Goal: Task Accomplishment & Management: Manage account settings

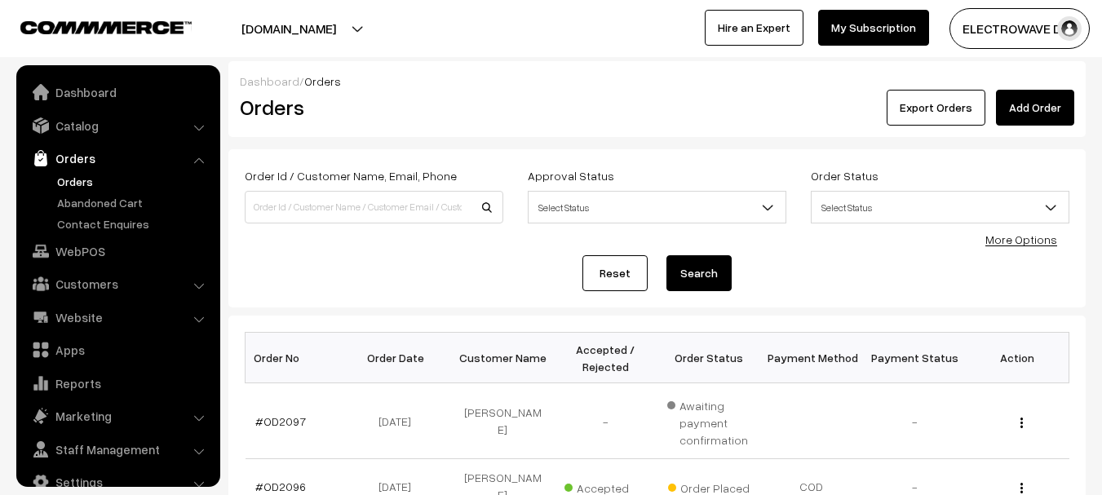
click at [70, 173] on link "Orders" at bounding box center [134, 181] width 162 height 17
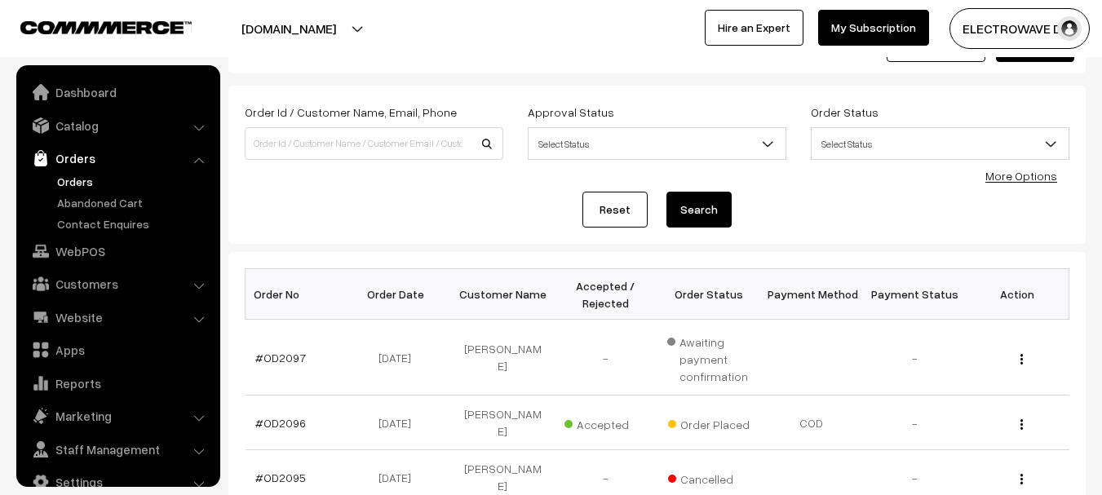
scroll to position [26, 0]
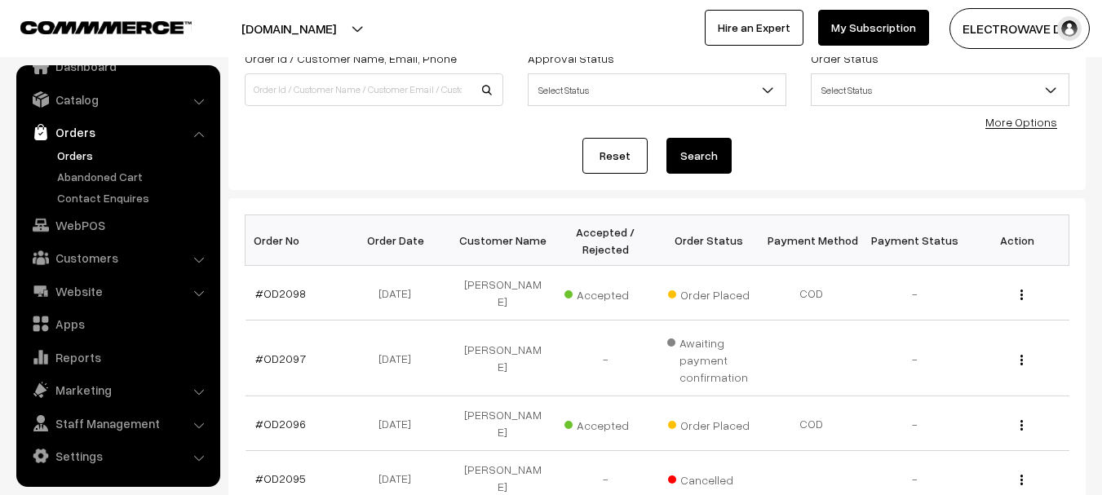
scroll to position [245, 0]
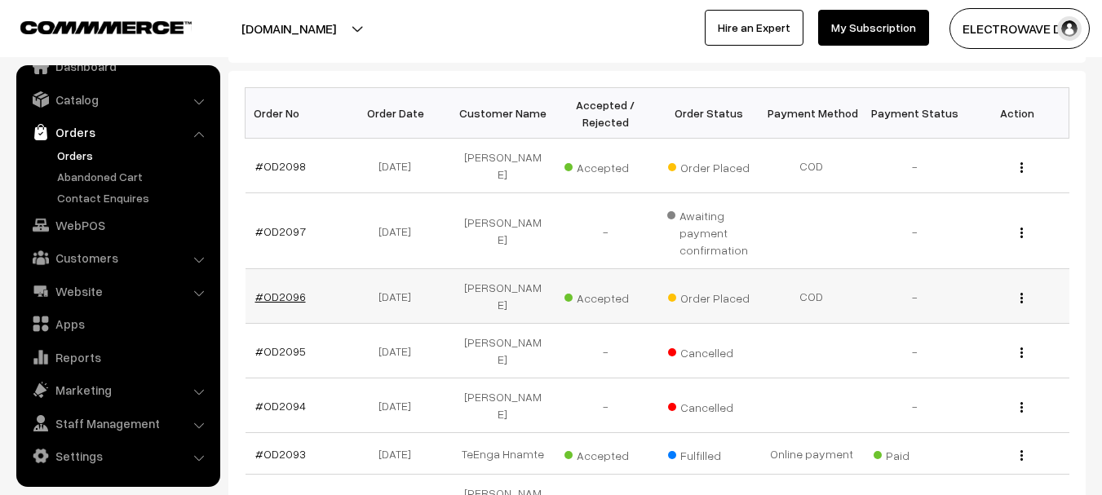
click at [287, 290] on link "#OD2096" at bounding box center [280, 297] width 51 height 14
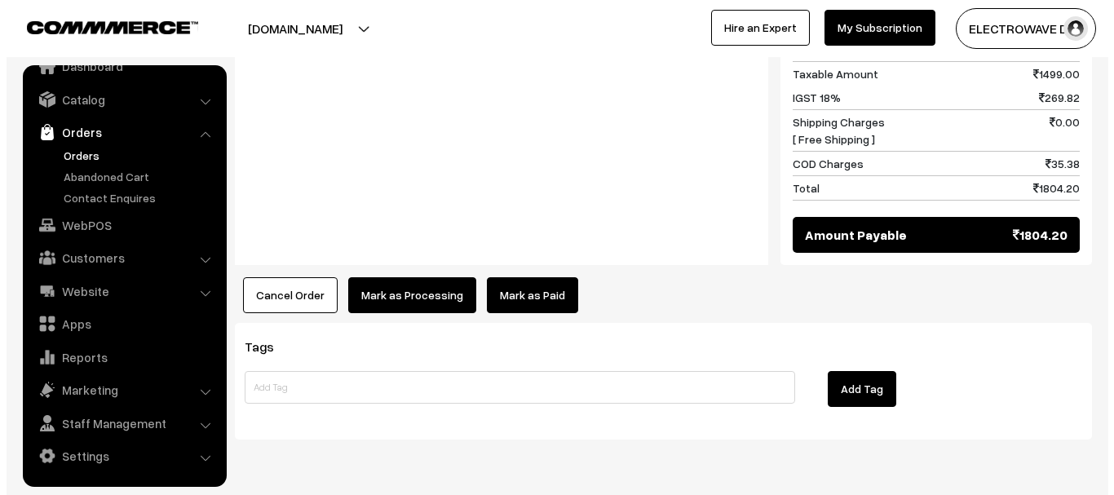
scroll to position [848, 0]
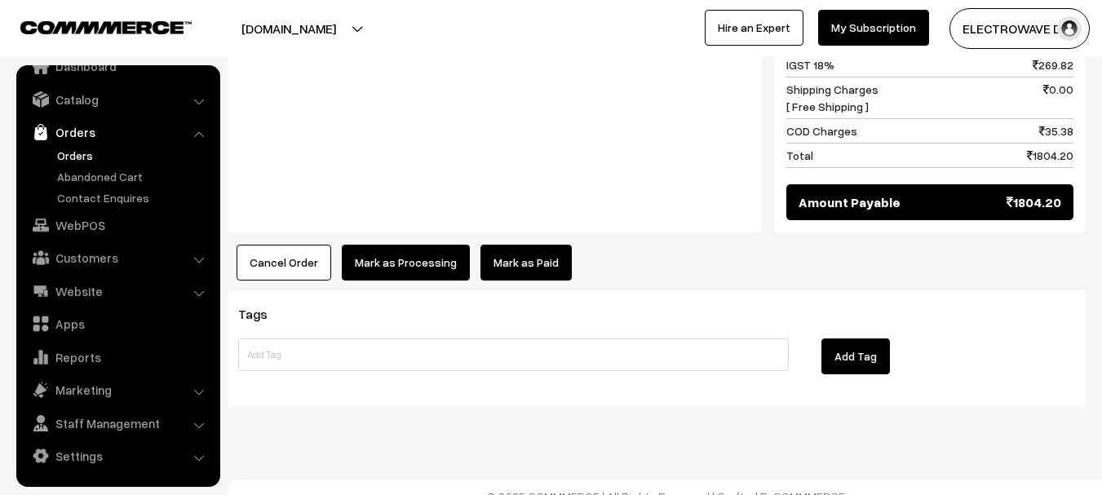
click at [379, 255] on button "Mark as Processing" at bounding box center [406, 263] width 128 height 36
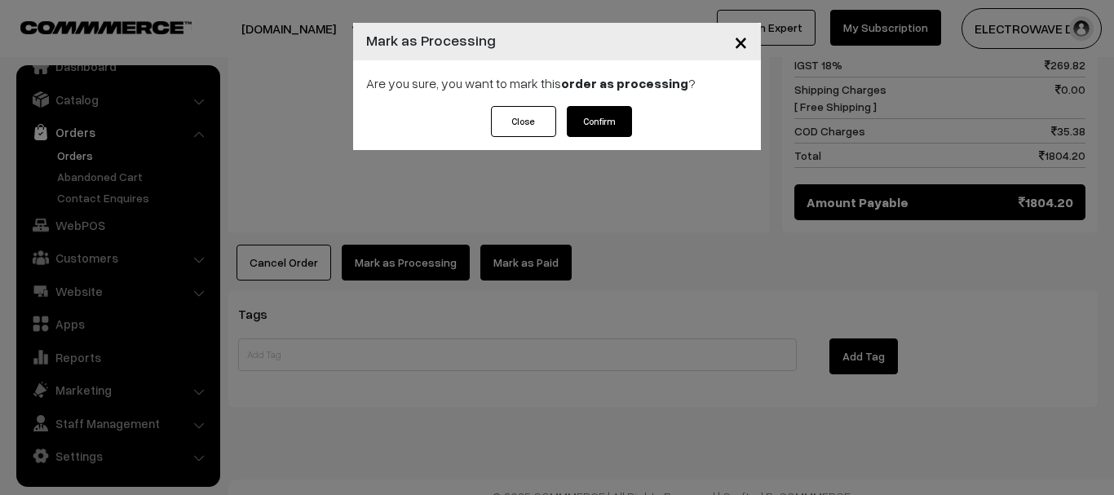
click at [604, 117] on button "Confirm" at bounding box center [599, 121] width 65 height 31
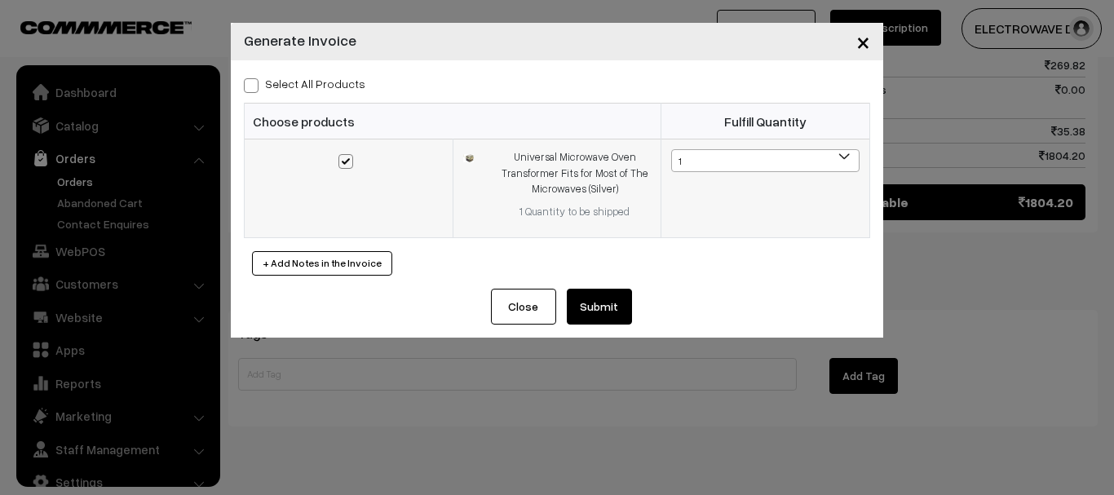
scroll to position [26, 0]
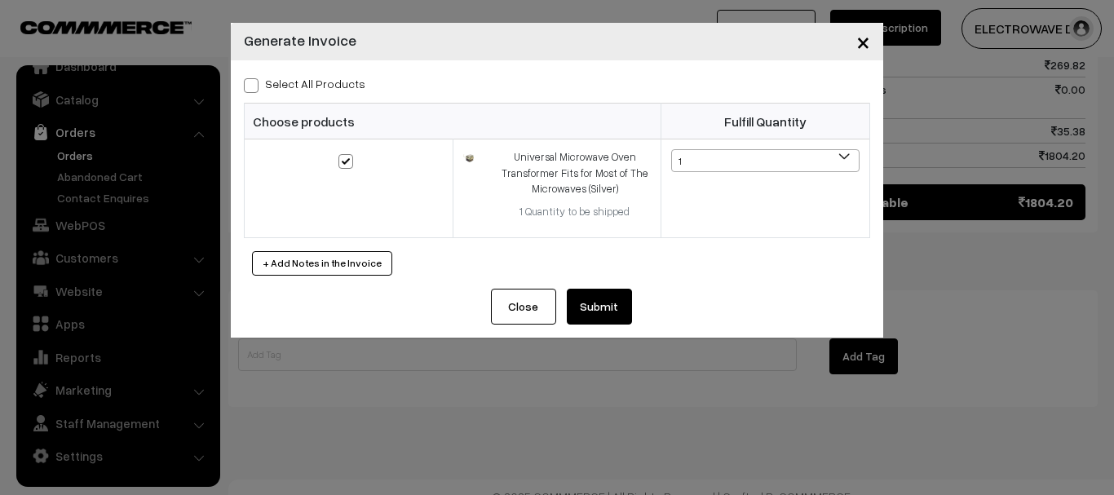
click at [607, 307] on button "Submit" at bounding box center [599, 307] width 65 height 36
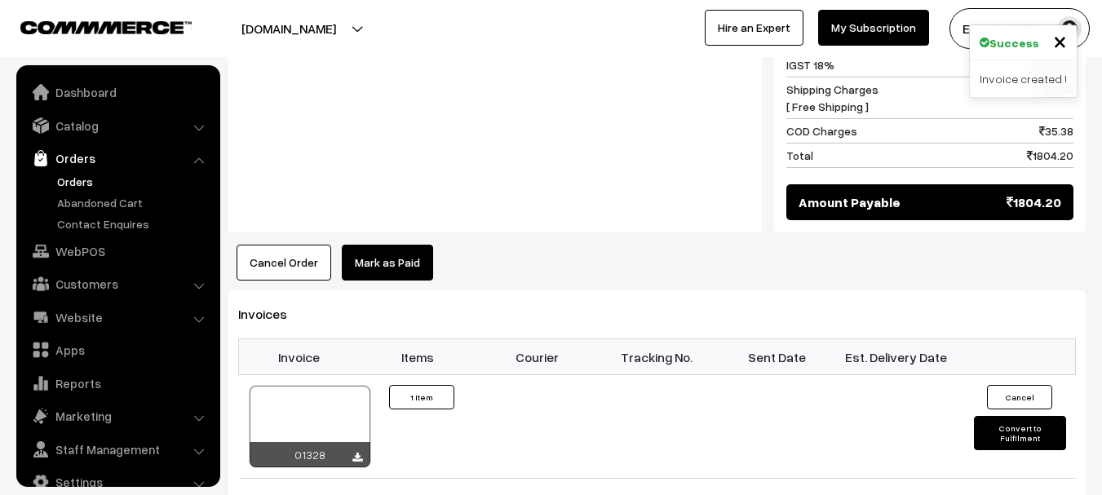
scroll to position [26, 0]
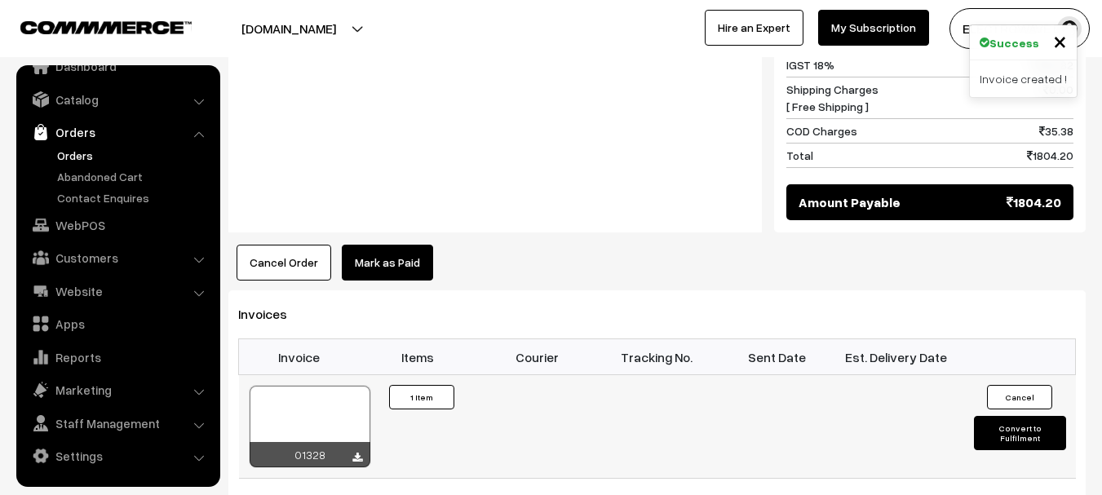
click at [325, 396] on div at bounding box center [310, 427] width 121 height 82
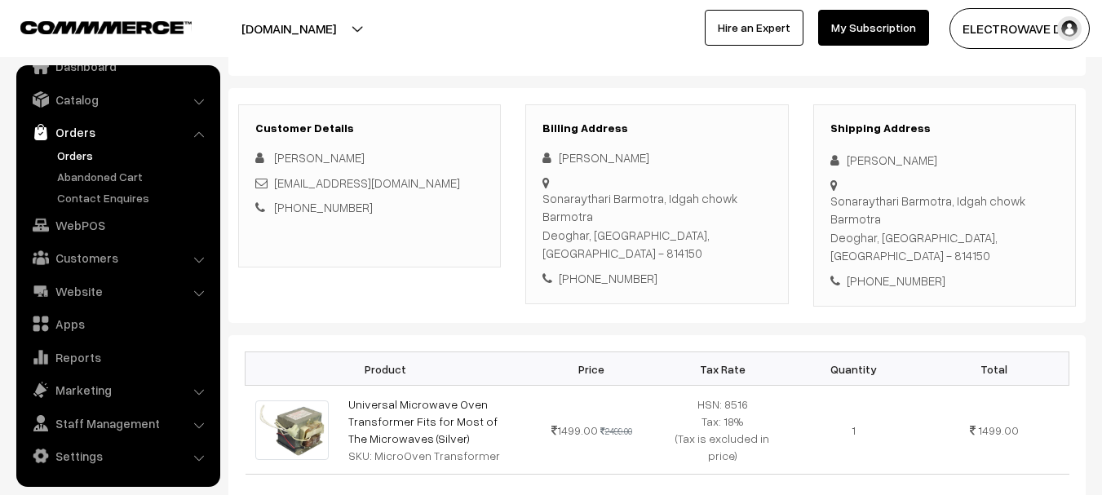
scroll to position [160, 0]
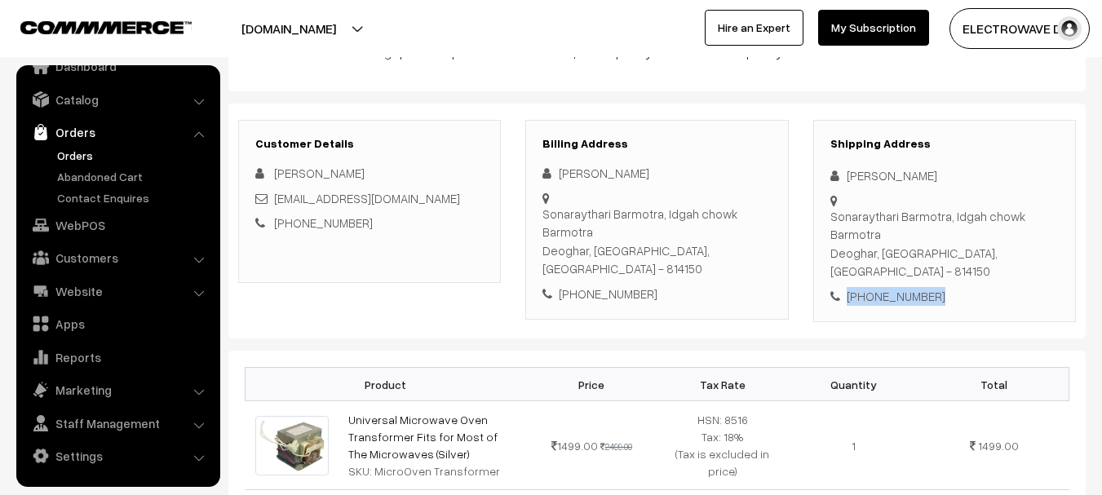
drag, startPoint x: 877, startPoint y: 286, endPoint x: 826, endPoint y: 286, distance: 51.4
click at [826, 286] on div "Shipping Address Emamul Ansari Sonaraythari Barmotra, Idgah chowk Barmotra Deog…" at bounding box center [944, 221] width 263 height 203
copy div "[PHONE_NUMBER]"
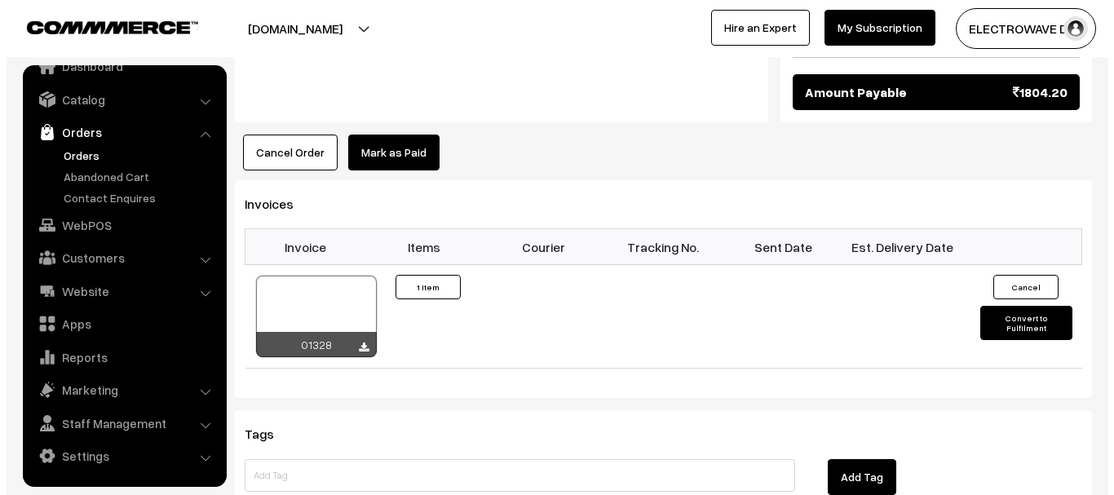
scroll to position [894, 0]
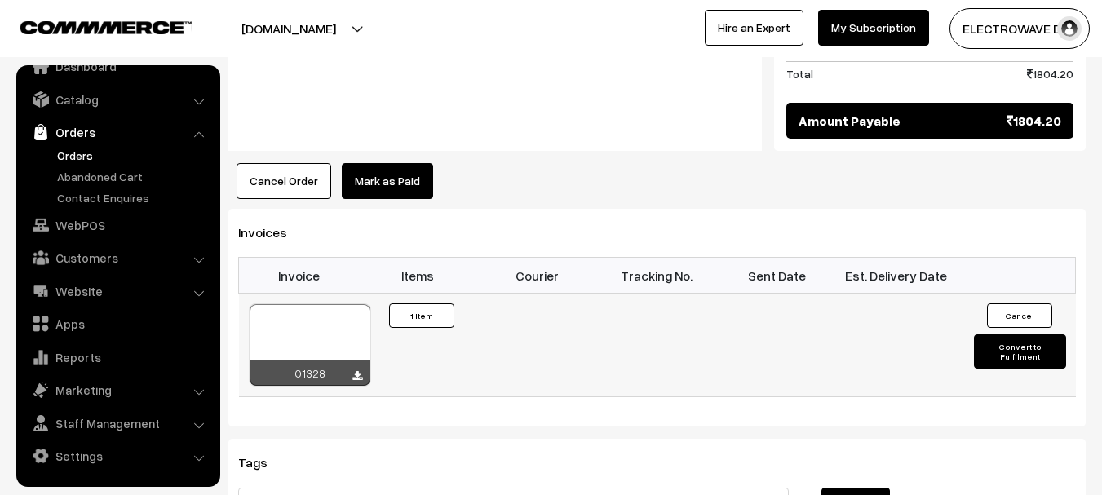
click at [999, 334] on button "Convert to Fulfilment" at bounding box center [1020, 351] width 92 height 34
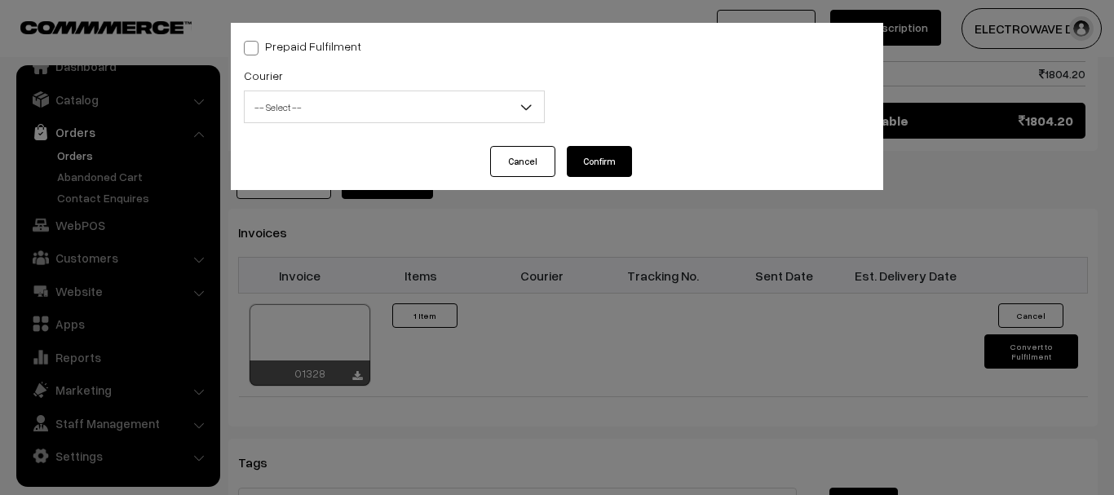
click at [371, 100] on span "-- Select --" at bounding box center [394, 107] width 299 height 29
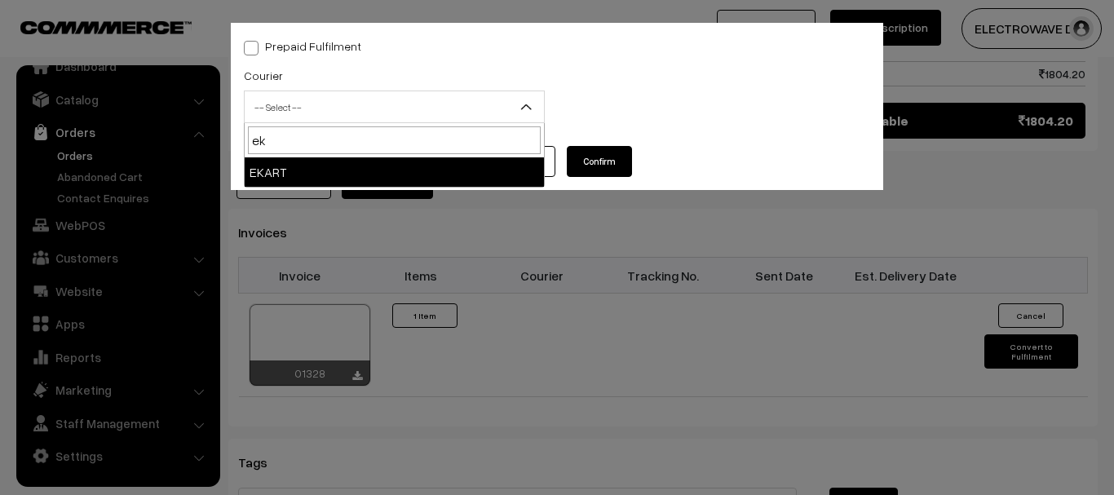
type input "ek"
select select "9"
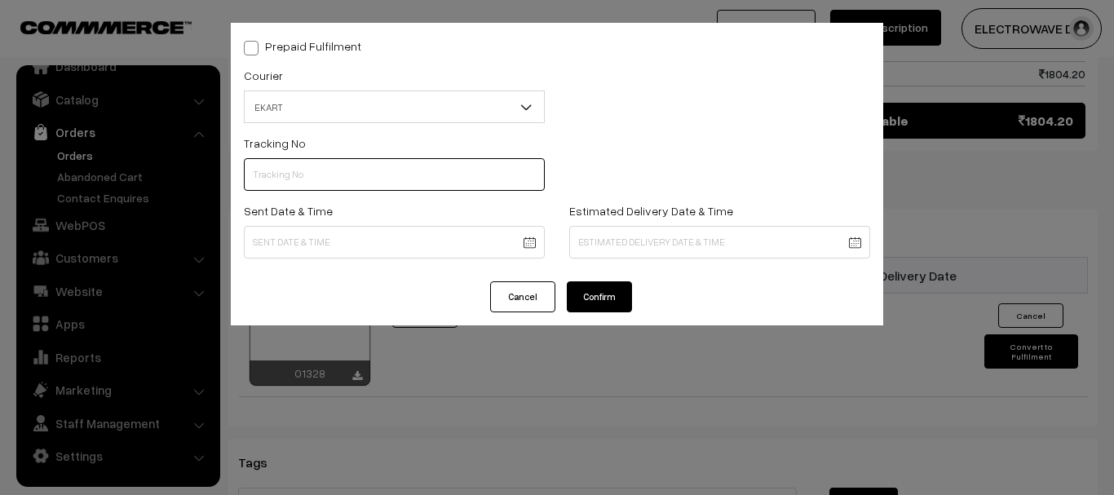
click at [451, 178] on input "text" at bounding box center [394, 174] width 301 height 33
paste input "SBBC1001903997"
type input "SBBC1001903997"
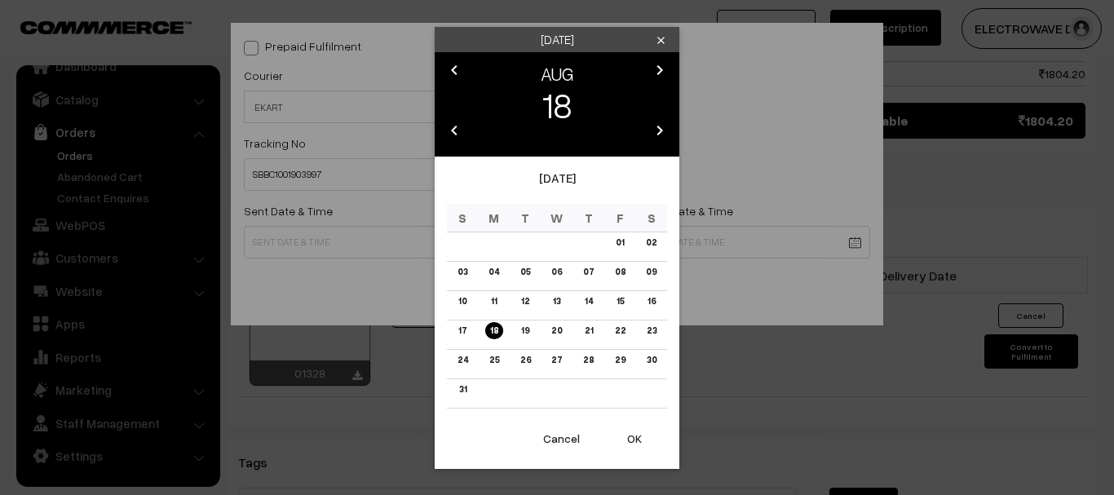
click at [638, 434] on button "OK" at bounding box center [634, 439] width 65 height 36
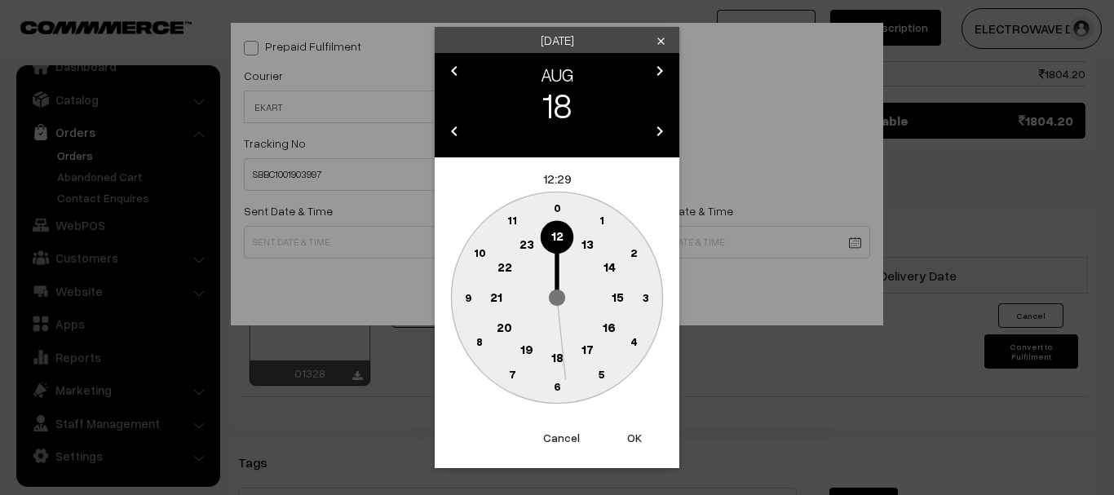
click at [638, 434] on button "OK" at bounding box center [634, 438] width 65 height 36
type input "18-08-2025 12:29"
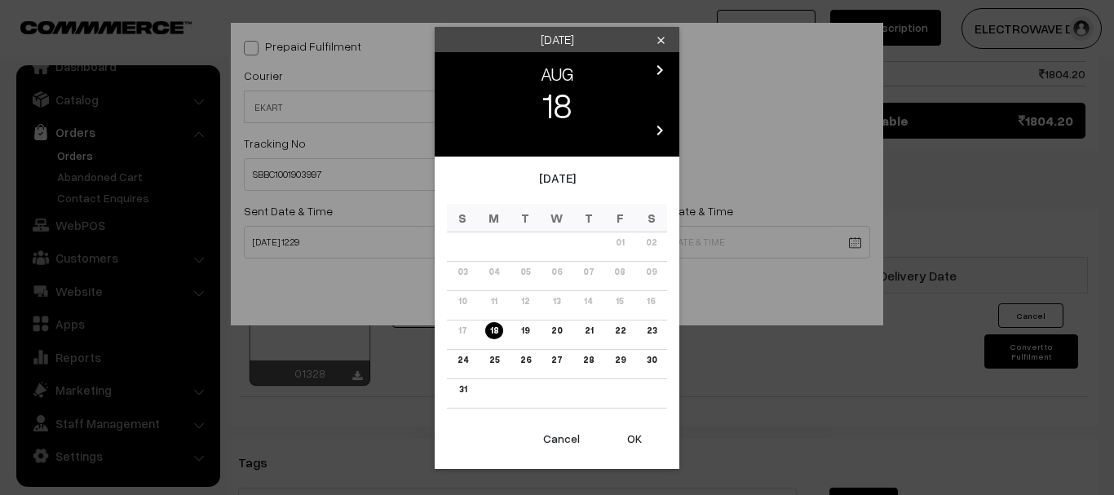
drag, startPoint x: 489, startPoint y: 361, endPoint x: 547, endPoint y: 403, distance: 71.8
click at [490, 361] on link "25" at bounding box center [495, 360] width 20 height 17
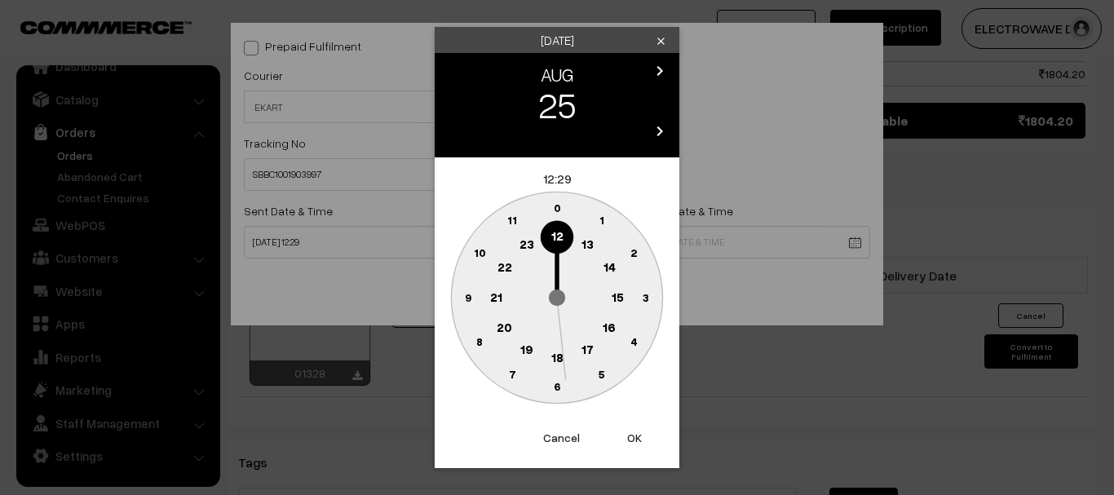
click at [640, 439] on button "OK" at bounding box center [634, 438] width 65 height 36
type input "25-08-2025 12:29"
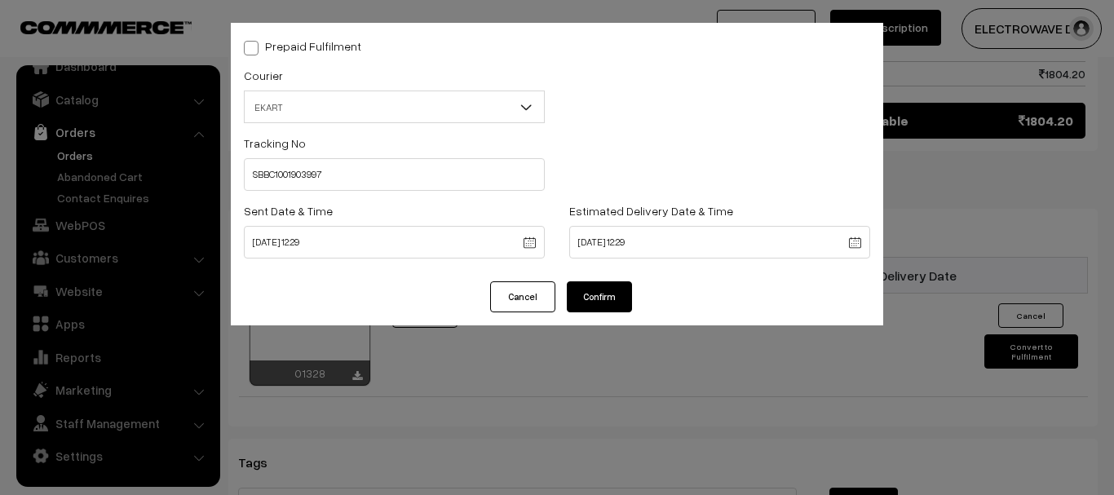
click at [611, 308] on button "Confirm" at bounding box center [599, 296] width 65 height 31
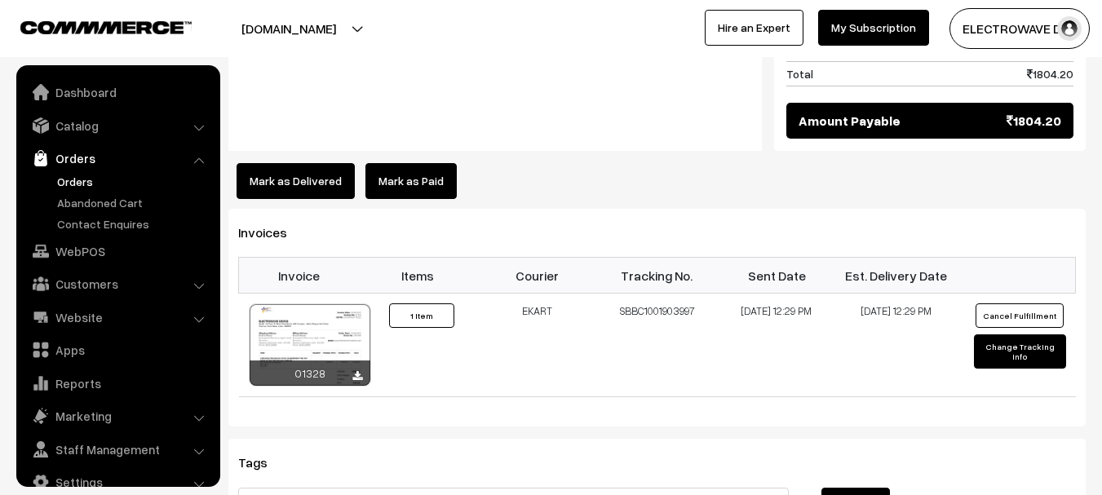
scroll to position [26, 0]
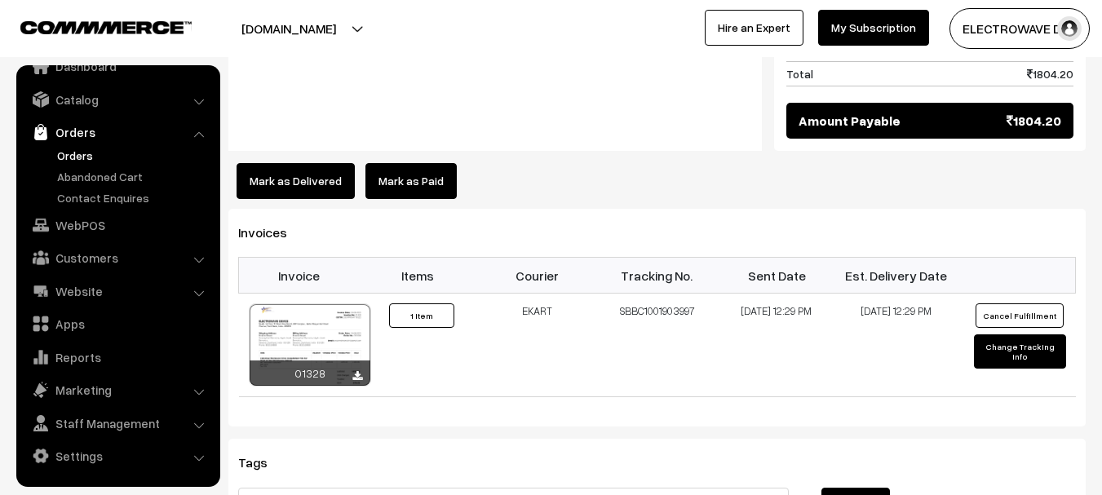
click at [86, 155] on link "Orders" at bounding box center [134, 155] width 162 height 17
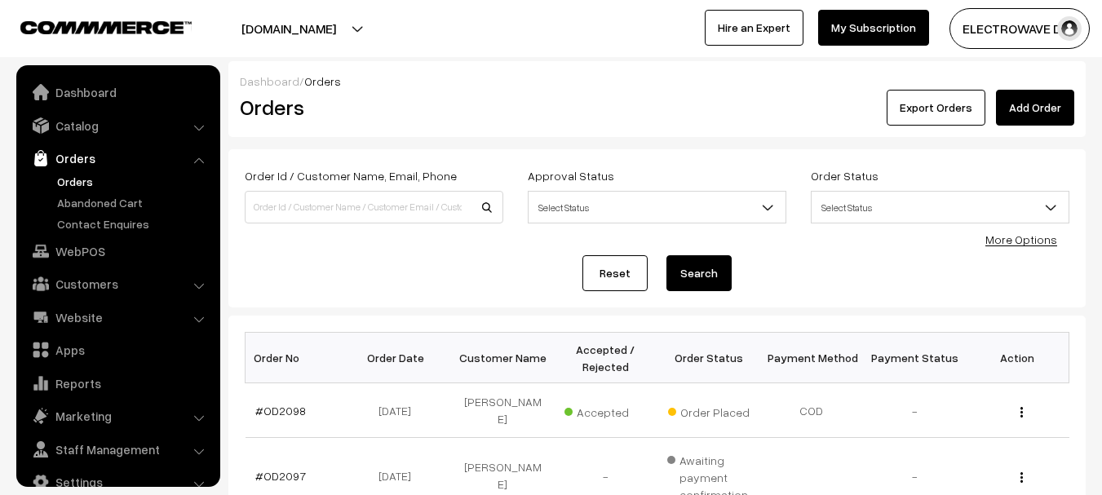
scroll to position [26, 0]
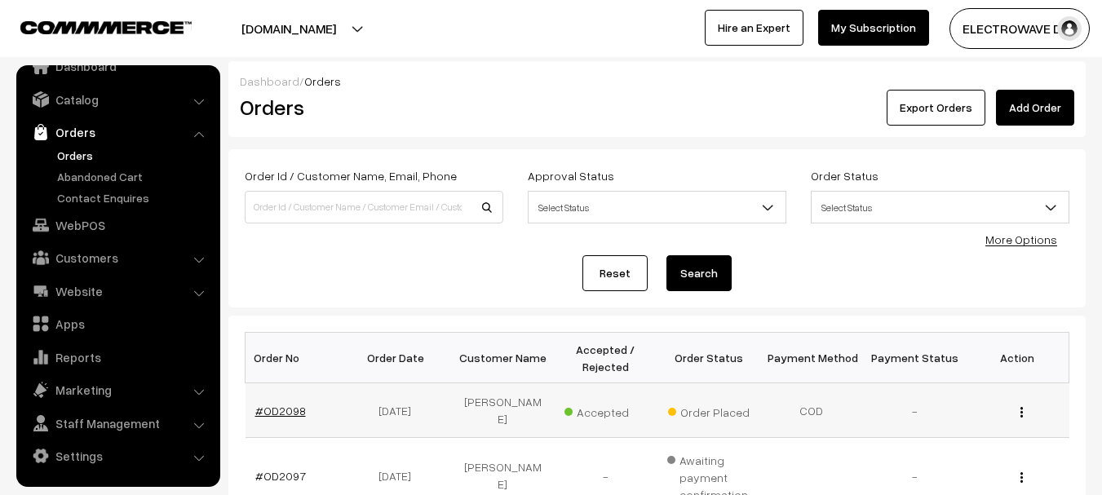
click at [266, 405] on link "#OD2098" at bounding box center [280, 411] width 51 height 14
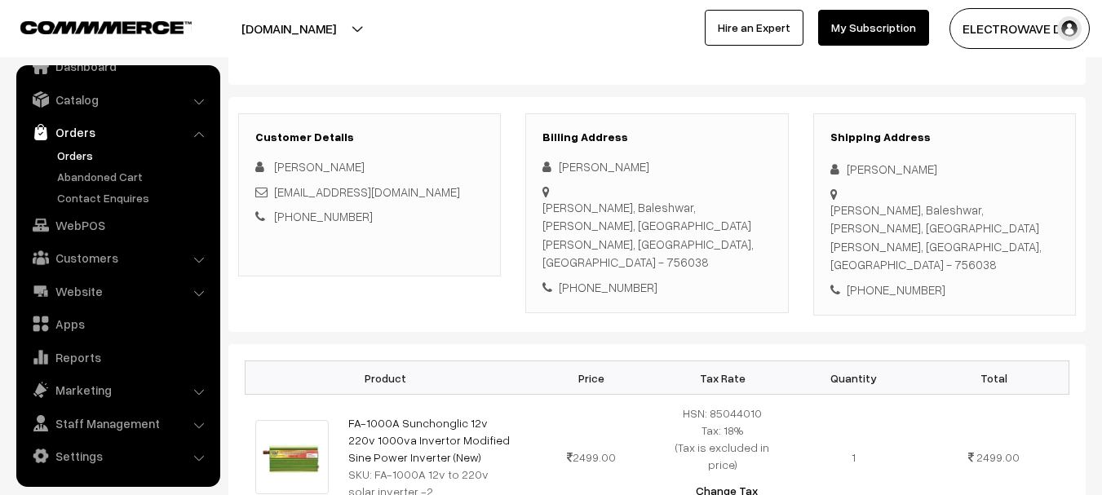
scroll to position [163, 0]
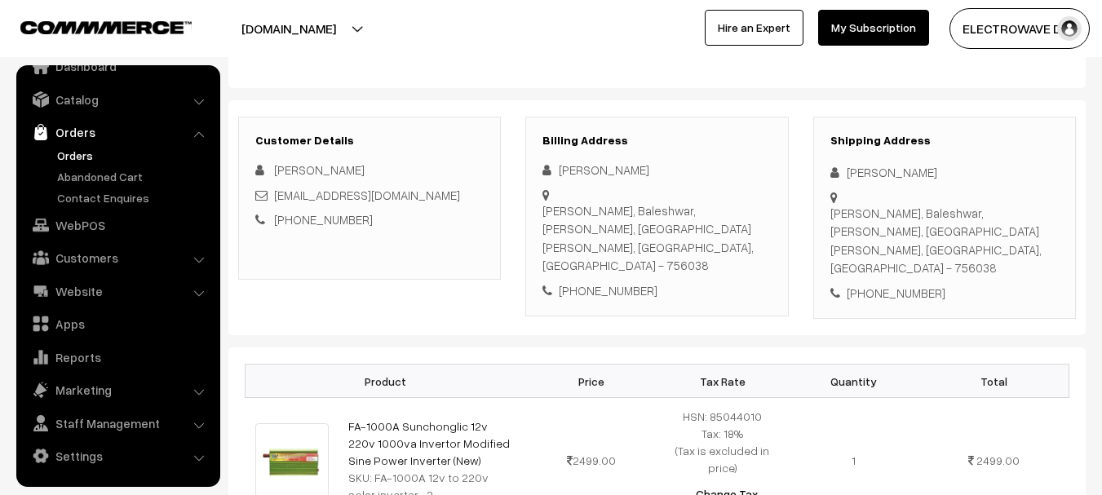
click at [895, 284] on div "+91 7377022577" at bounding box center [944, 293] width 228 height 19
copy div "7377022577"
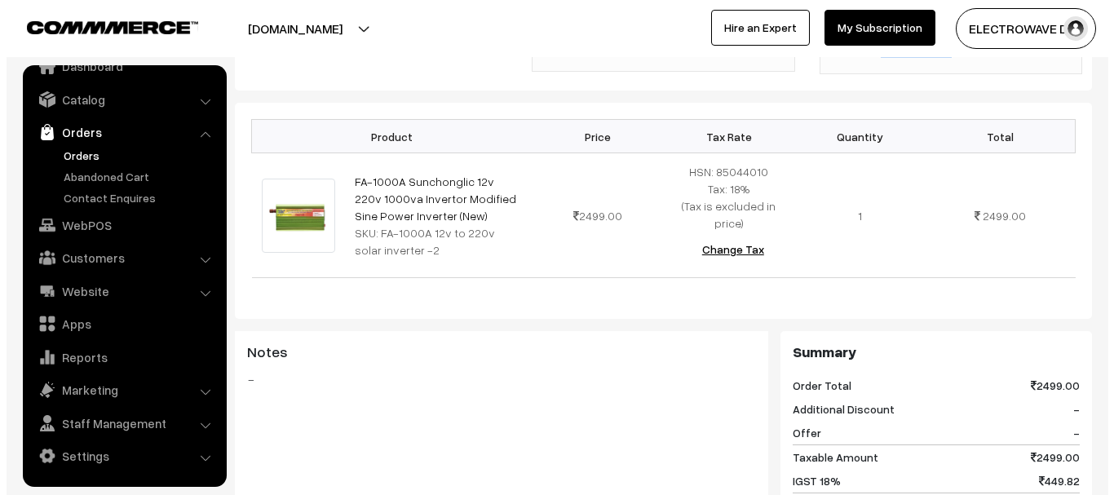
scroll to position [734, 0]
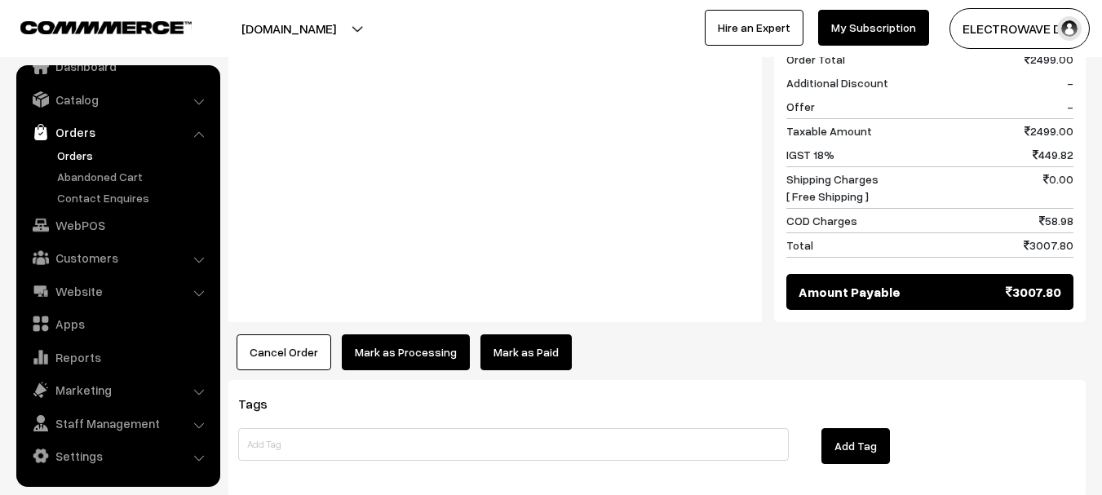
click at [299, 334] on button "Cancel Order" at bounding box center [284, 352] width 95 height 36
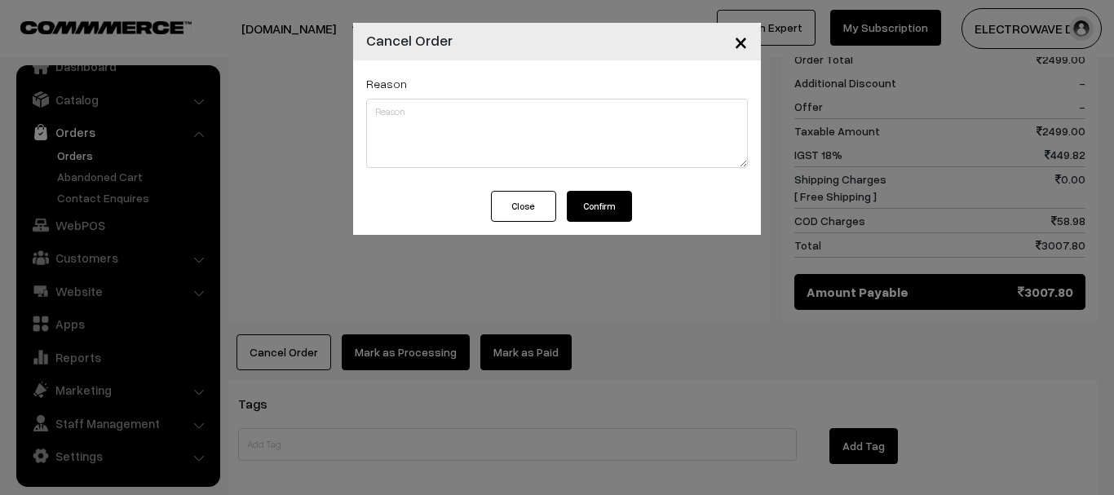
click at [596, 202] on button "Confirm" at bounding box center [599, 206] width 65 height 31
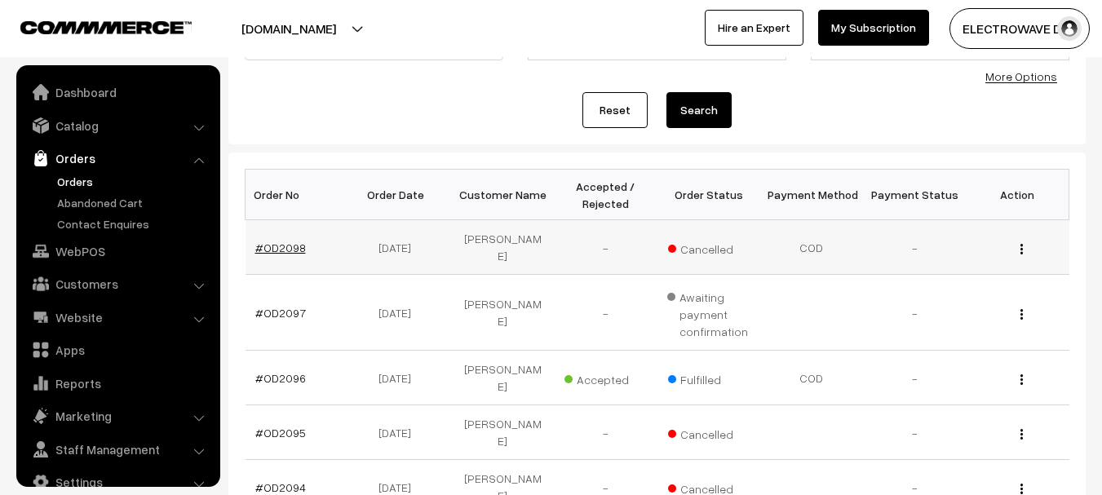
scroll to position [26, 0]
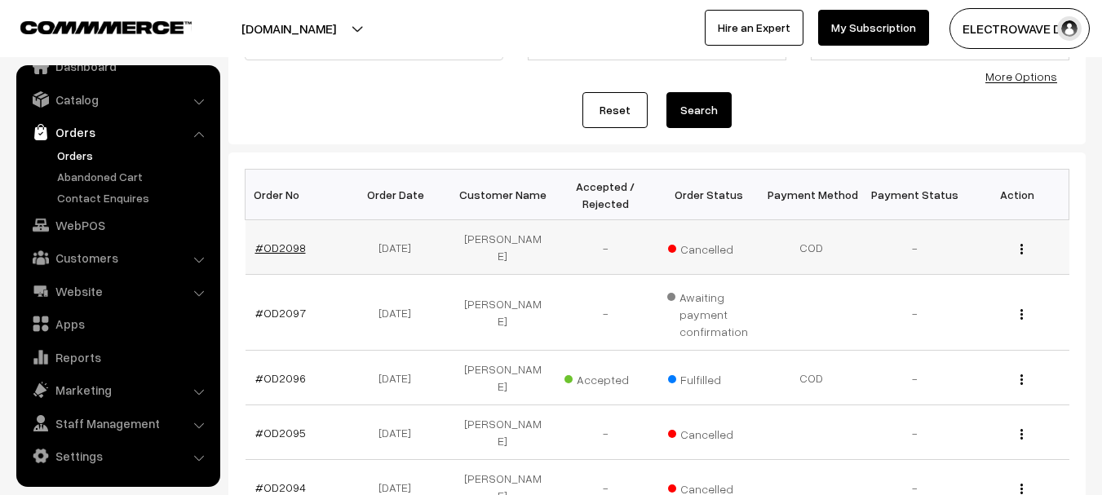
click at [282, 245] on link "#OD2098" at bounding box center [280, 248] width 51 height 14
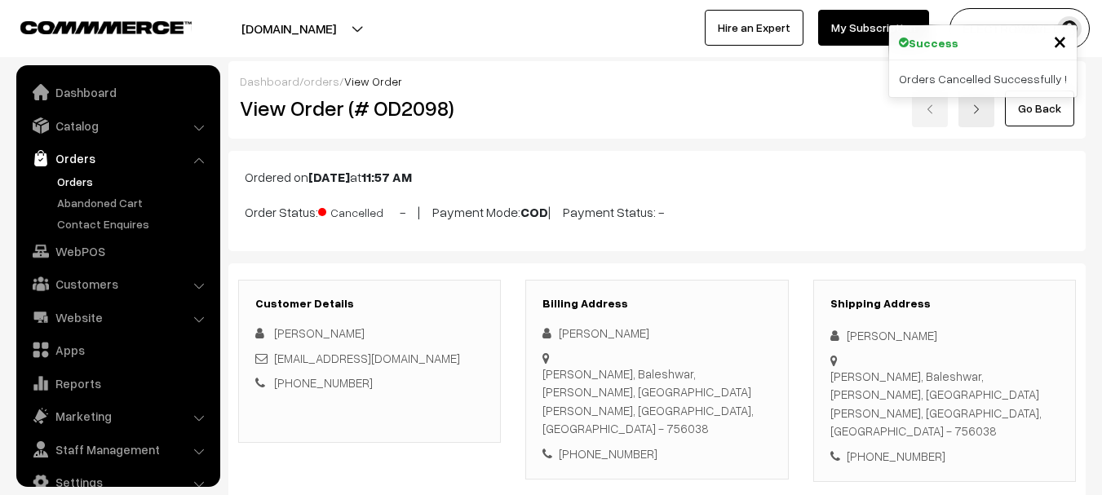
scroll to position [26, 0]
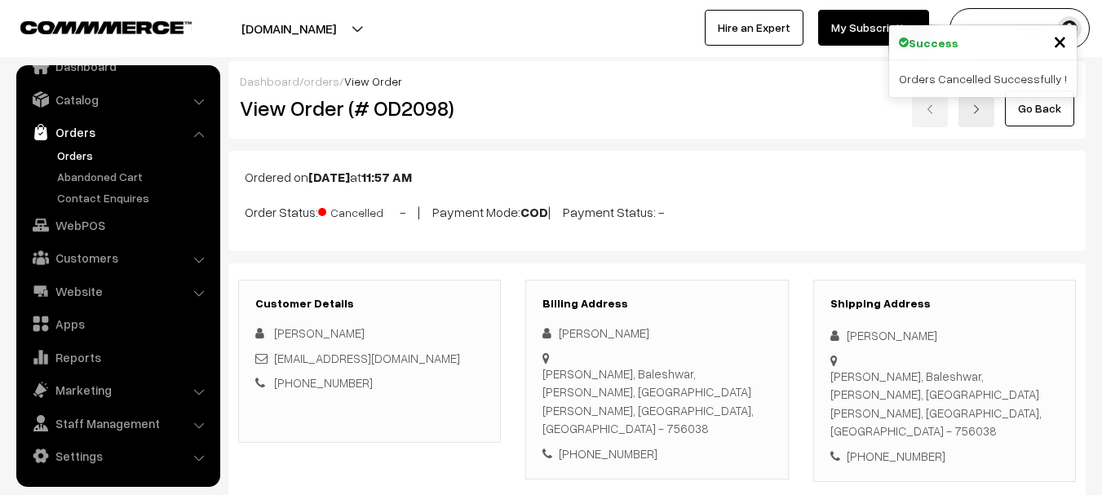
click at [426, 100] on h2 "View Order (# OD2098)" at bounding box center [371, 107] width 262 height 25
copy h2 "OD2098"
click at [426, 100] on h2 "View Order (# OD2098)" at bounding box center [371, 107] width 262 height 25
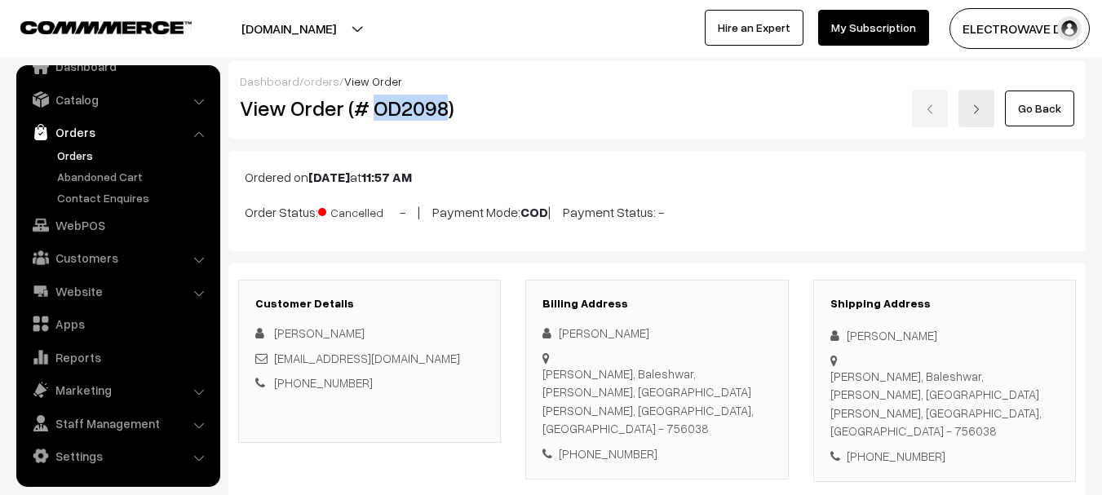
click at [77, 155] on link "Orders" at bounding box center [134, 155] width 162 height 17
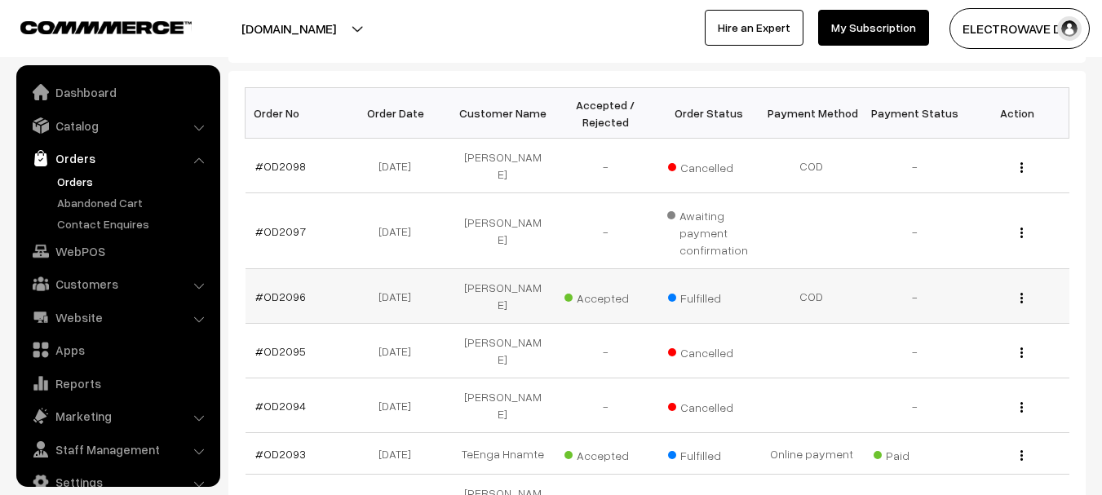
scroll to position [26, 0]
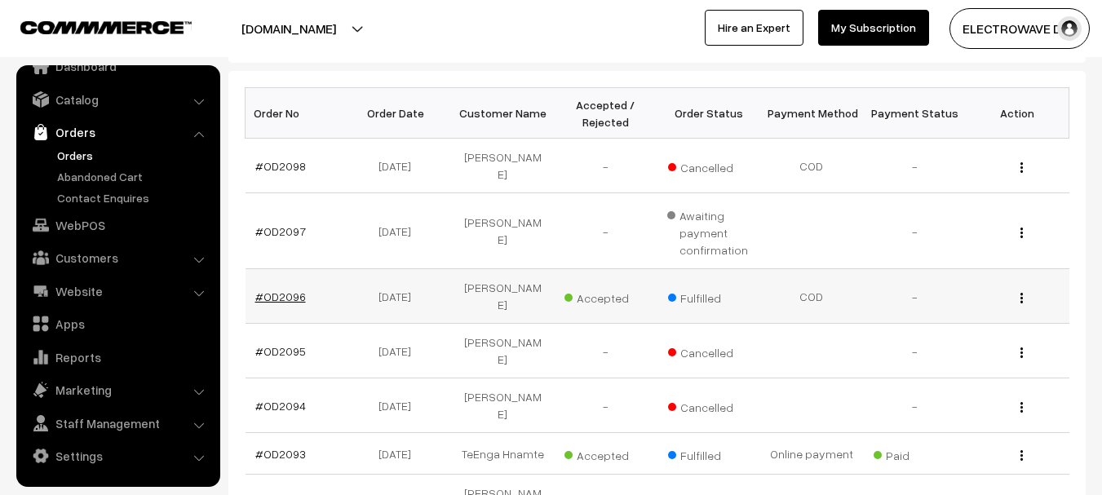
click at [283, 290] on link "#OD2096" at bounding box center [280, 297] width 51 height 14
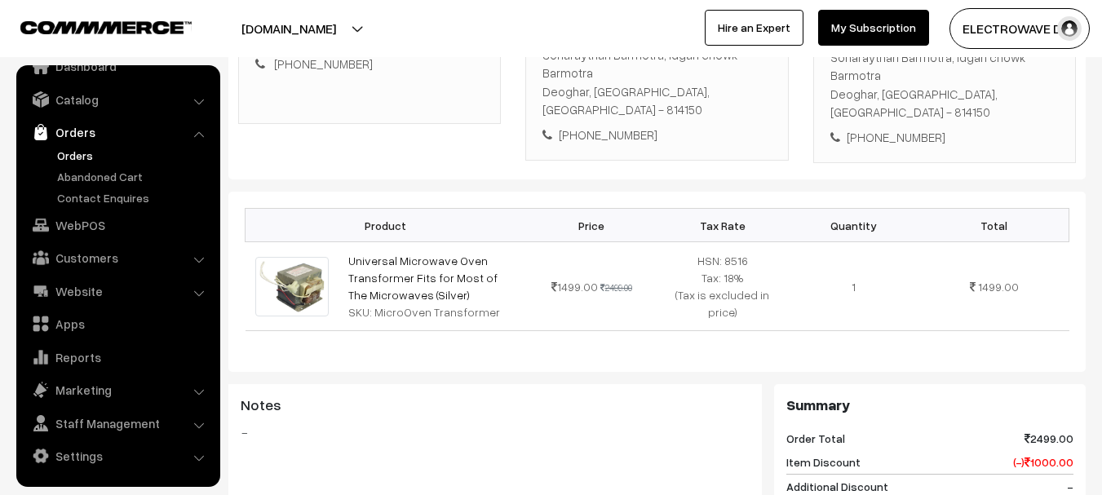
scroll to position [82, 0]
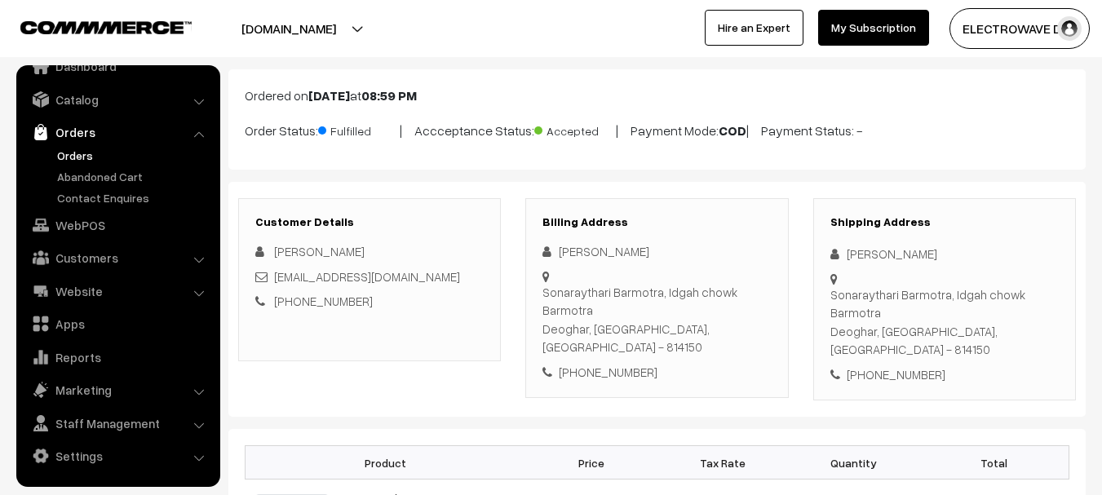
click at [78, 152] on link "Orders" at bounding box center [134, 155] width 162 height 17
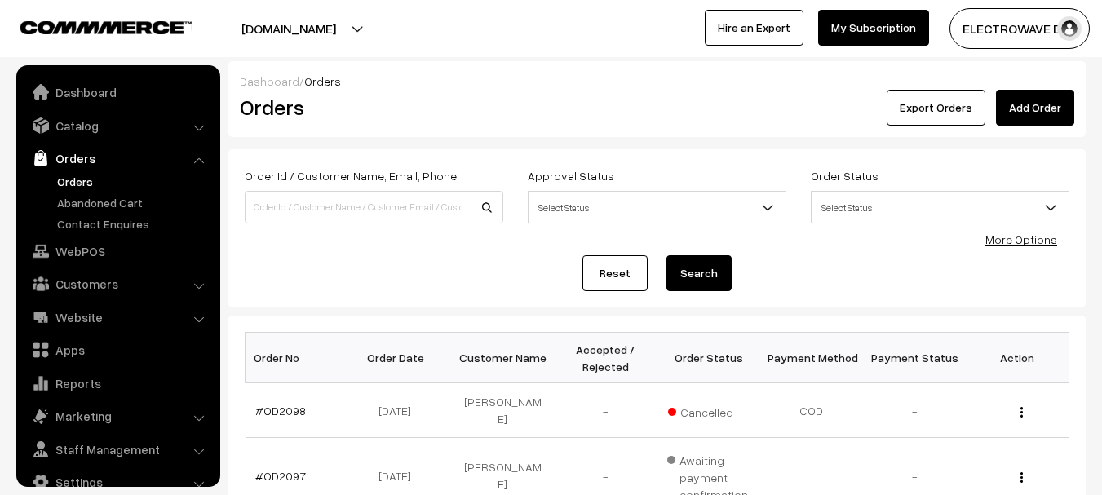
scroll to position [26, 0]
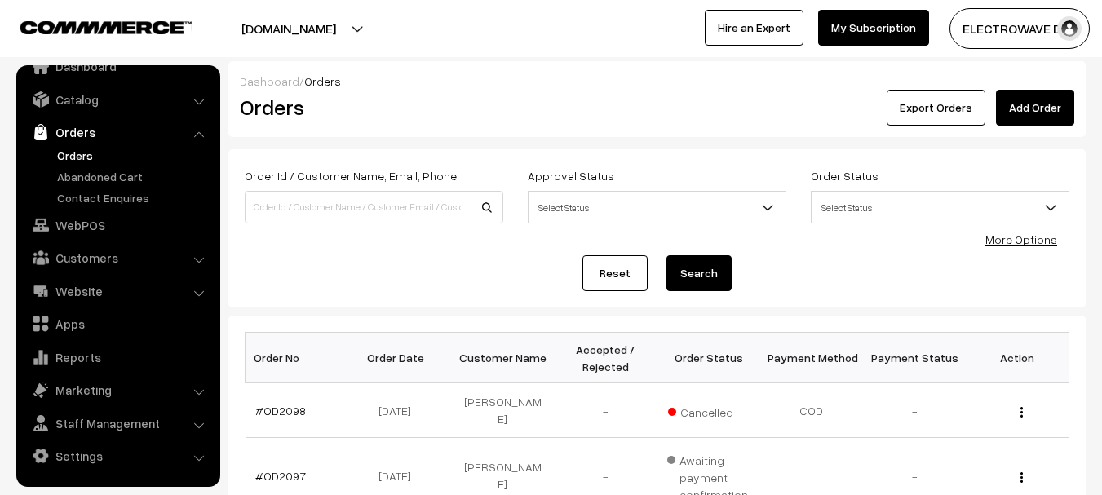
drag, startPoint x: 341, startPoint y: 31, endPoint x: 330, endPoint y: 72, distance: 42.1
click at [341, 33] on button "[DOMAIN_NAME]" at bounding box center [288, 28] width 209 height 41
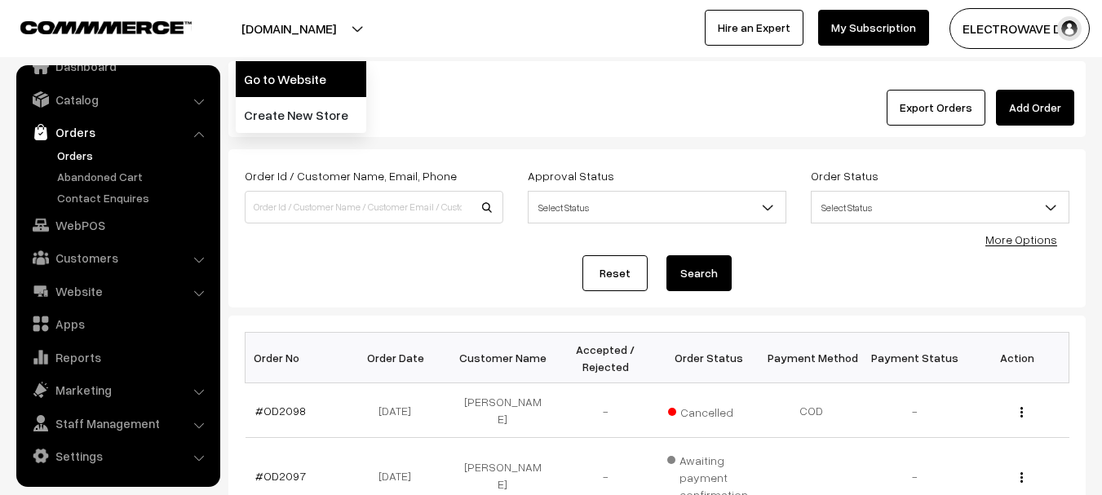
click at [330, 77] on link "Go to Website" at bounding box center [301, 79] width 131 height 36
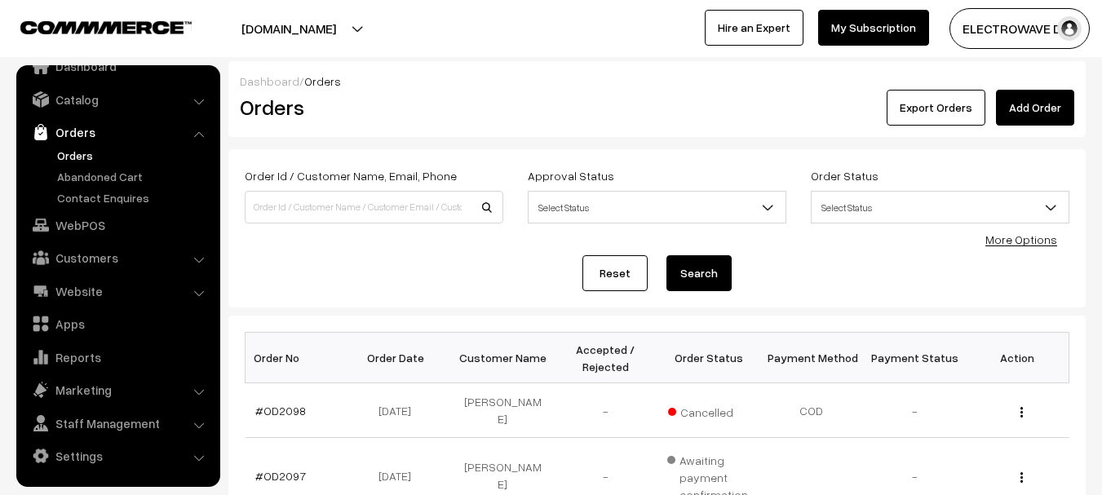
click at [86, 148] on link "Orders" at bounding box center [134, 155] width 162 height 17
click at [75, 161] on link "Orders" at bounding box center [134, 155] width 162 height 17
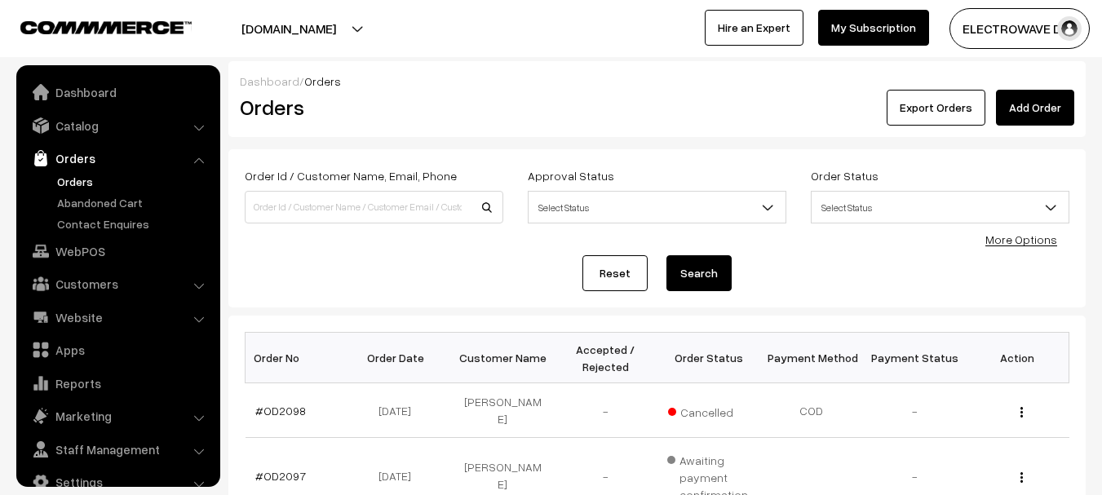
scroll to position [26, 0]
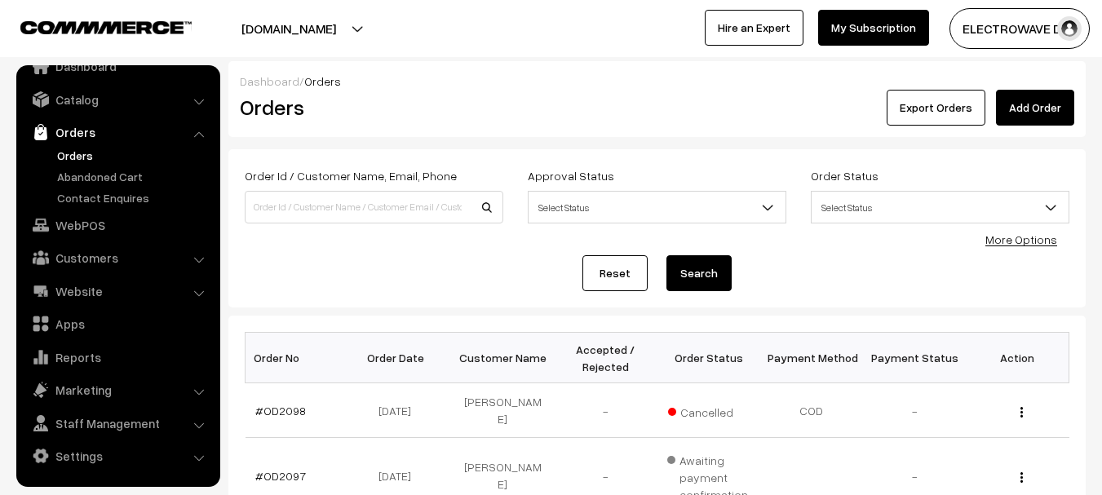
click at [82, 158] on link "Orders" at bounding box center [134, 155] width 162 height 17
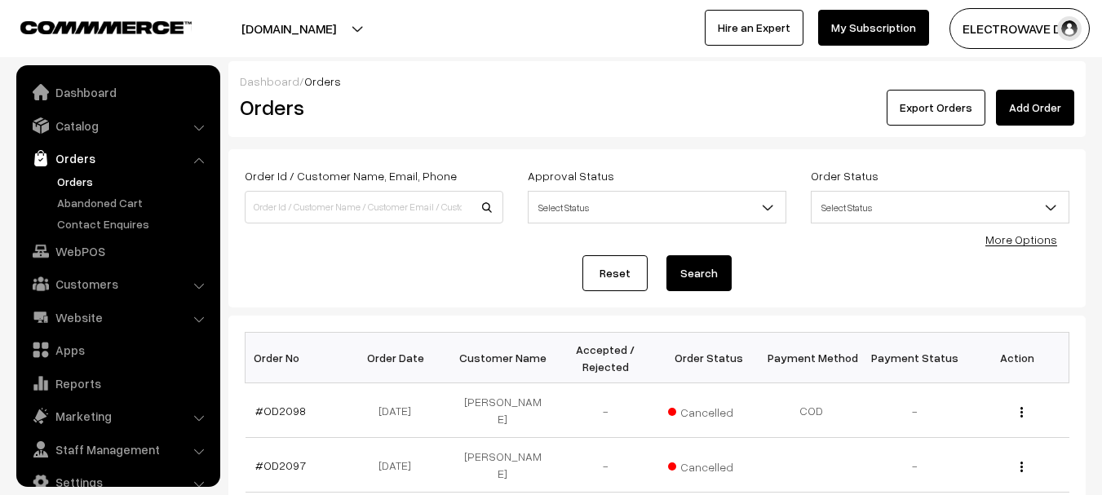
scroll to position [26, 0]
